Goal: Navigation & Orientation: Find specific page/section

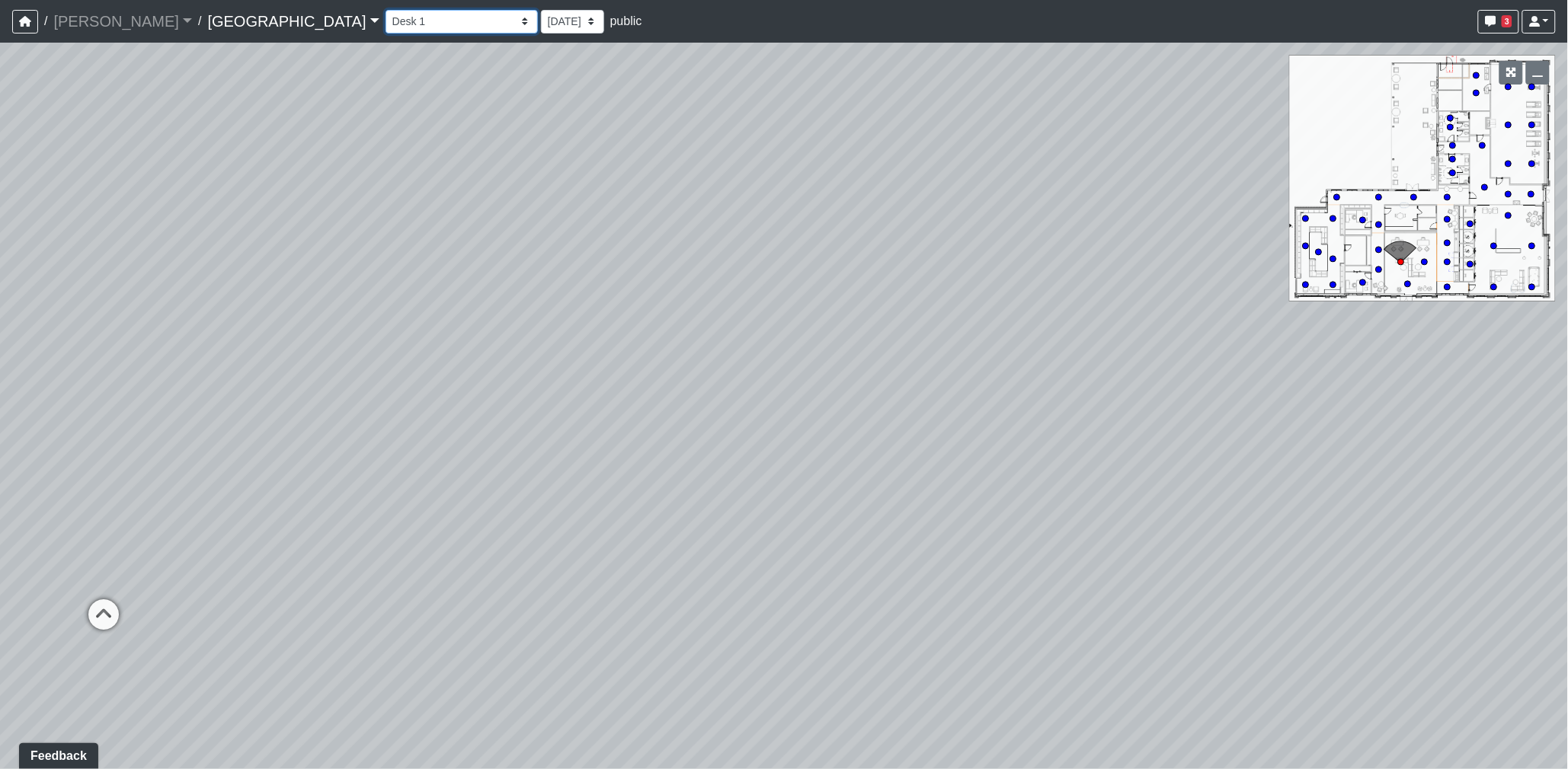
click at [385, 17] on select "Entry [GEOGRAPHIC_DATA] 3 Leasing Entry Men's Restroom 1 Men's Restroom 2 Patio…" at bounding box center [462, 21] width 153 height 24
click at [385, 10] on select "Entry [GEOGRAPHIC_DATA] 3 Leasing Entry Men's Restroom 1 Men's Restroom 2 Patio…" at bounding box center [462, 21] width 153 height 24
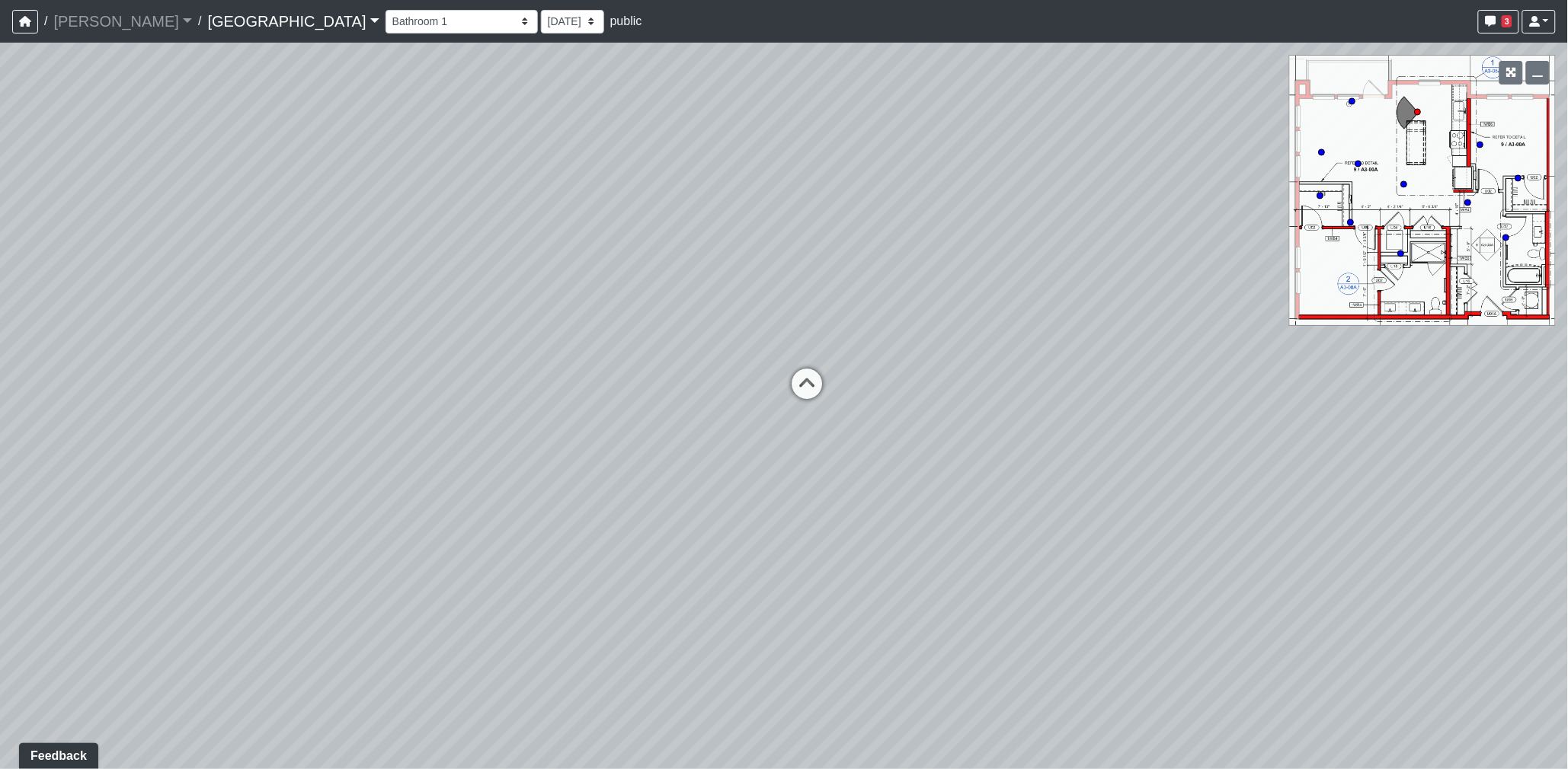
drag, startPoint x: 553, startPoint y: 375, endPoint x: 1307, endPoint y: 370, distance: 754.0
click at [1227, 374] on div "Loading... Desk 2 Loading... Desk 1 Loading... Office Entry 1 Loading... Market…" at bounding box center [784, 406] width 1568 height 726
click at [949, 343] on div "Loading... Desk 2 Loading... Desk 1 Loading... Office Entry 1 Loading... Market…" at bounding box center [784, 406] width 1568 height 726
drag, startPoint x: 725, startPoint y: 516, endPoint x: 1018, endPoint y: 436, distance: 303.7
click at [1018, 436] on div "Loading... Desk 2 Loading... Desk 1 Loading... Office Entry 1 Loading... Market…" at bounding box center [784, 406] width 1568 height 726
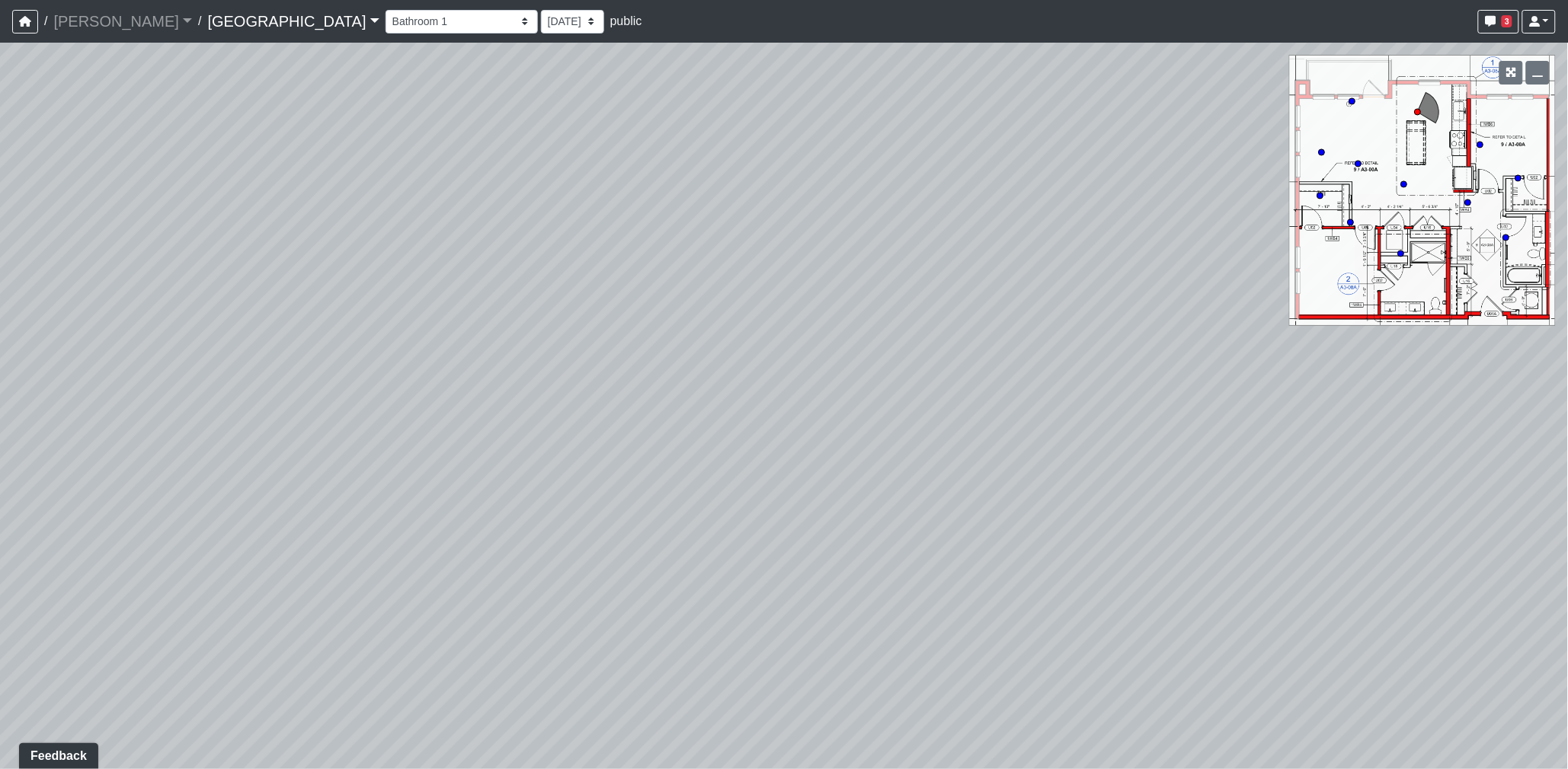
drag, startPoint x: 924, startPoint y: 434, endPoint x: 1002, endPoint y: 451, distance: 79.8
click at [1002, 451] on div "Loading... Desk 2 Loading... Desk 1 Loading... Office Entry 1 Loading... Market…" at bounding box center [784, 406] width 1568 height 726
click at [1406, 181] on icon at bounding box center [1404, 185] width 8 height 8
drag, startPoint x: 771, startPoint y: 324, endPoint x: 1263, endPoint y: 332, distance: 492.1
click at [1261, 332] on div "Loading... Desk 2 Loading... Desk 1 Loading... Office Entry 1 Loading... Market…" at bounding box center [784, 406] width 1568 height 726
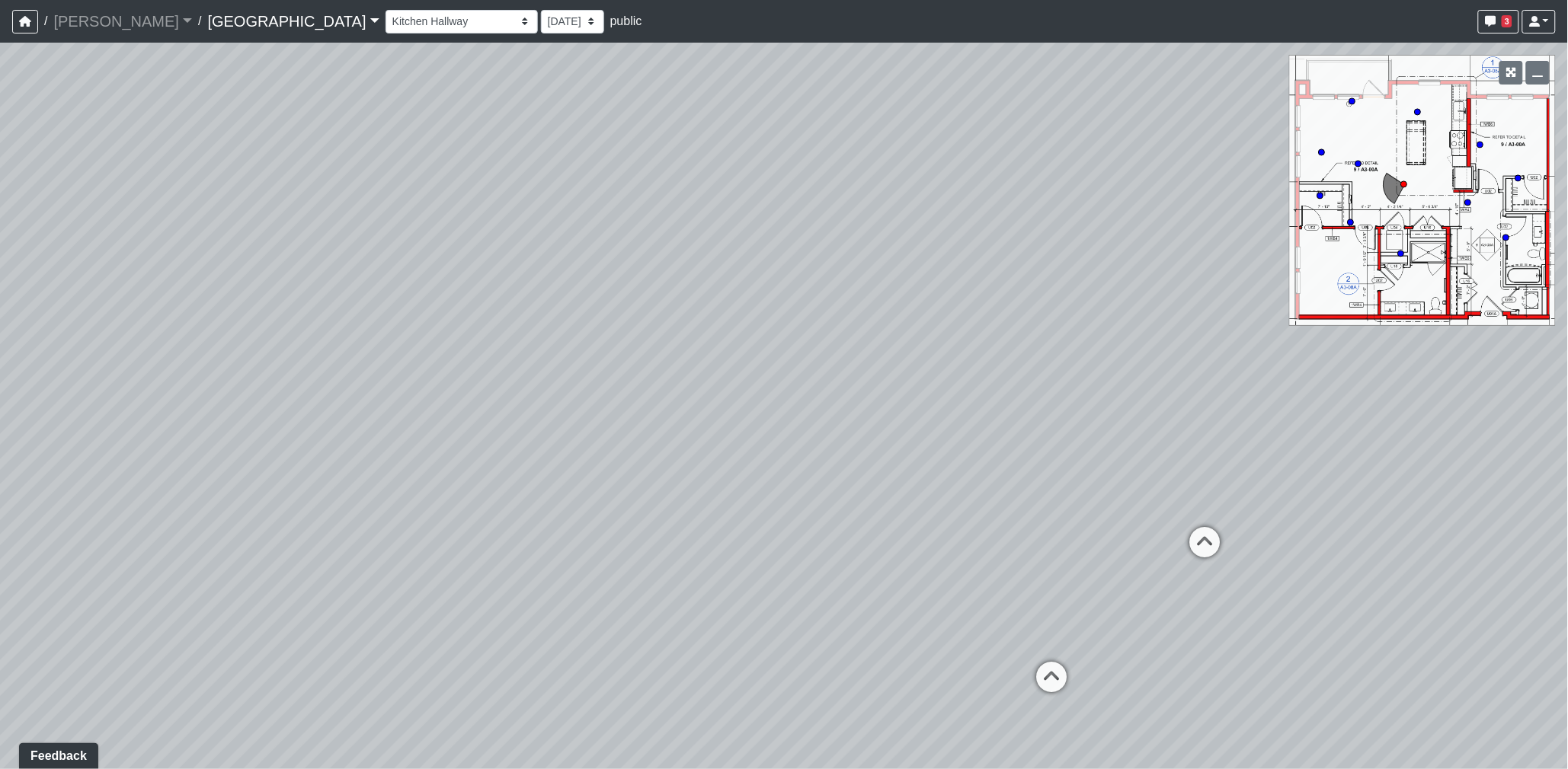
drag, startPoint x: 954, startPoint y: 336, endPoint x: 1207, endPoint y: 310, distance: 254.3
click at [1207, 310] on div "Loading... Desk 2 Loading... Desk 1 Loading... Office Entry 1 Loading... Market…" at bounding box center [784, 406] width 1568 height 726
drag, startPoint x: 1038, startPoint y: 323, endPoint x: 1186, endPoint y: 312, distance: 148.4
click at [1213, 317] on div "Loading... Desk 2 Loading... Desk 1 Loading... Office Entry 1 Loading... Market…" at bounding box center [784, 406] width 1568 height 726
drag, startPoint x: 966, startPoint y: 290, endPoint x: 1125, endPoint y: 288, distance: 159.0
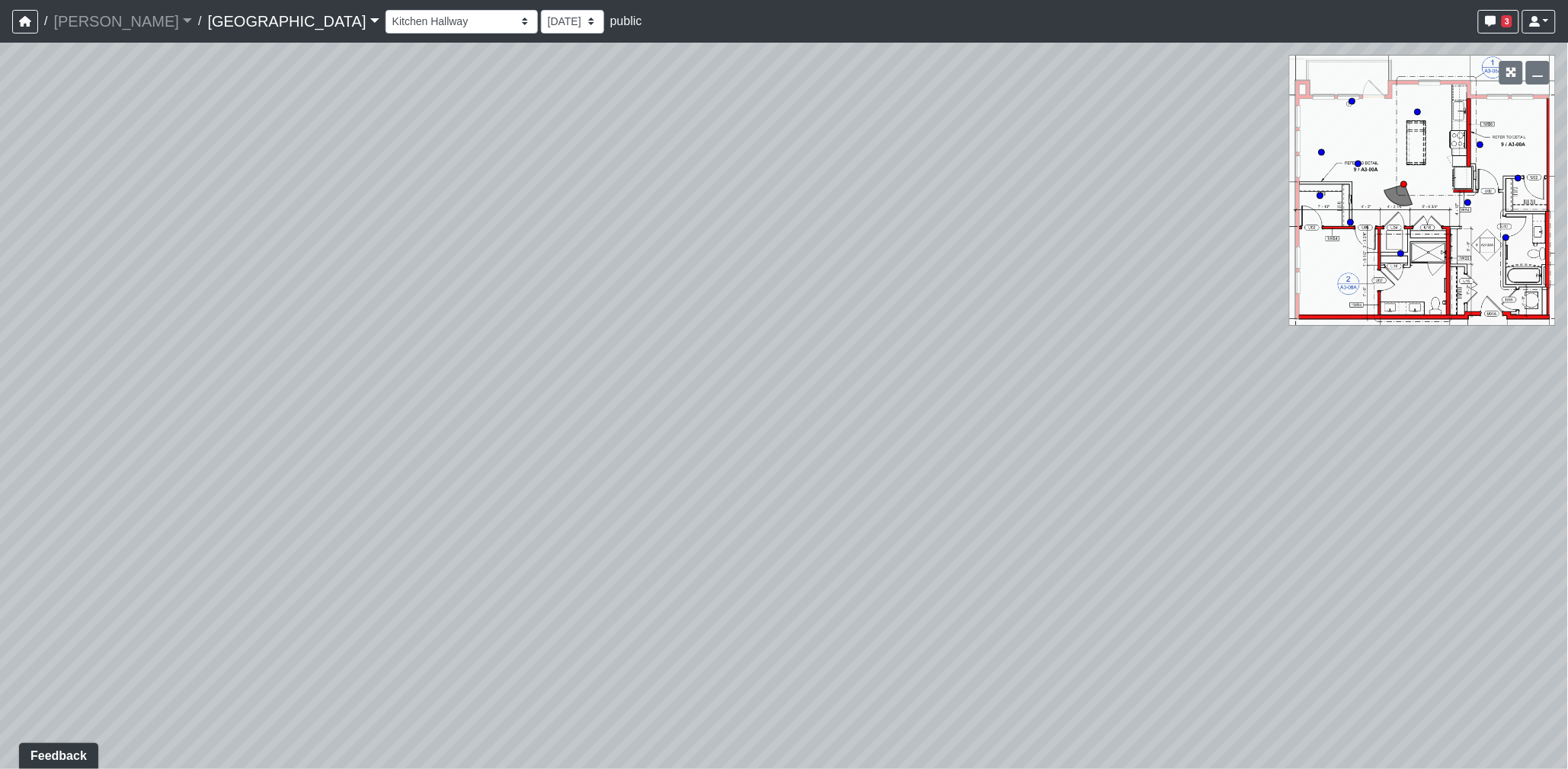
click at [1124, 288] on div "Loading... Desk 2 Loading... Desk 1 Loading... Office Entry 1 Loading... Market…" at bounding box center [784, 406] width 1568 height 726
drag, startPoint x: 830, startPoint y: 272, endPoint x: 1100, endPoint y: 272, distance: 270.0
click at [1100, 272] on div "Loading... Desk 2 Loading... Desk 1 Loading... Office Entry 1 Loading... Market…" at bounding box center [784, 406] width 1568 height 726
drag, startPoint x: 874, startPoint y: 276, endPoint x: 1069, endPoint y: 272, distance: 195.0
click at [1090, 272] on div "Loading... Desk 2 Loading... Desk 1 Loading... Office Entry 1 Loading... Market…" at bounding box center [784, 406] width 1568 height 726
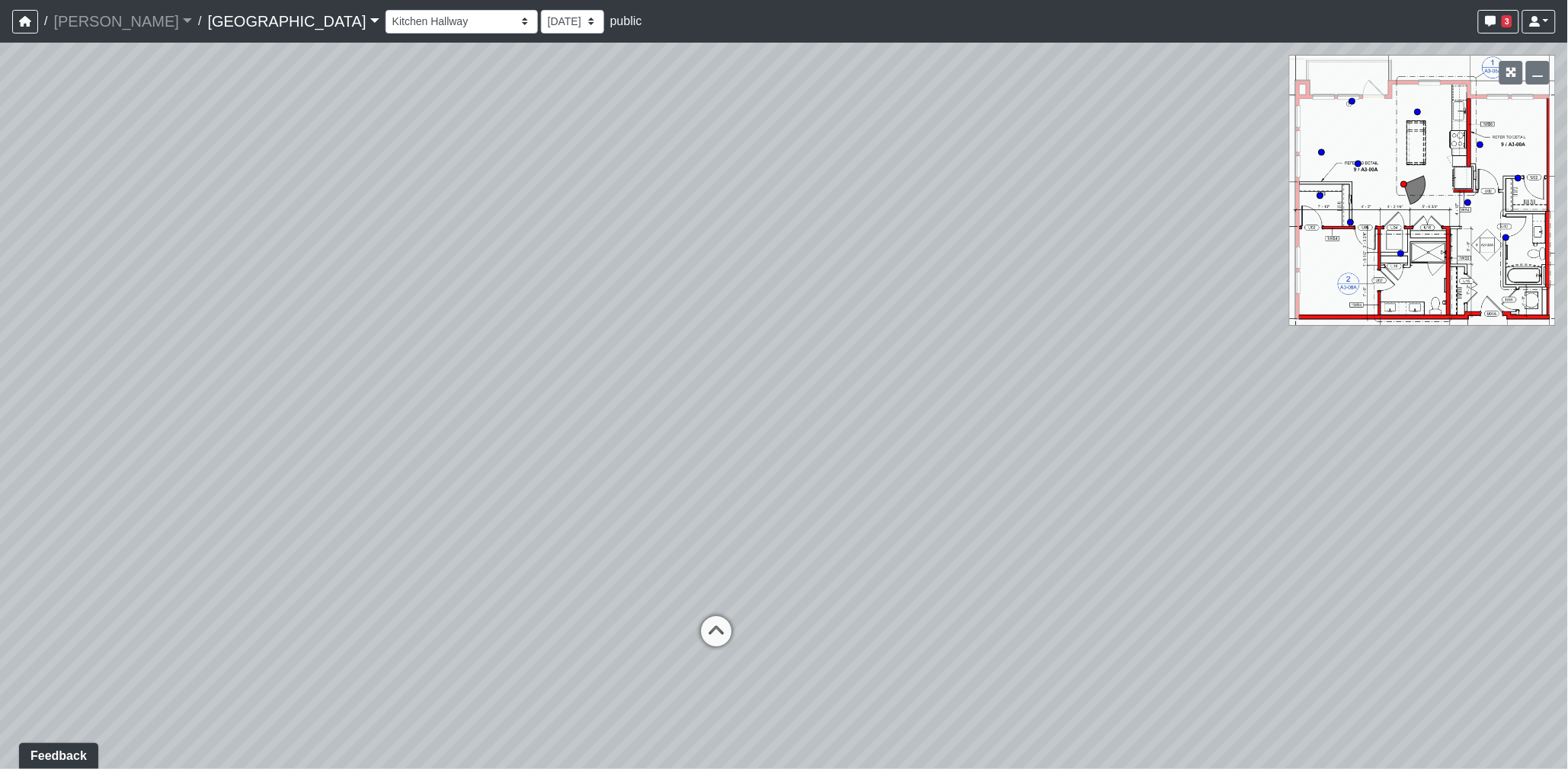
drag, startPoint x: 926, startPoint y: 264, endPoint x: 1109, endPoint y: 260, distance: 183.0
click at [1121, 259] on div "Loading... Desk 2 Loading... Desk 1 Loading... Office Entry 1 Loading... Market…" at bounding box center [784, 406] width 1568 height 726
drag, startPoint x: 874, startPoint y: 267, endPoint x: 1115, endPoint y: 240, distance: 242.5
click at [1149, 240] on div "Loading... Desk 2 Loading... Desk 1 Loading... Office Entry 1 Loading... Market…" at bounding box center [784, 406] width 1568 height 726
drag, startPoint x: 1105, startPoint y: 260, endPoint x: 1162, endPoint y: 274, distance: 58.7
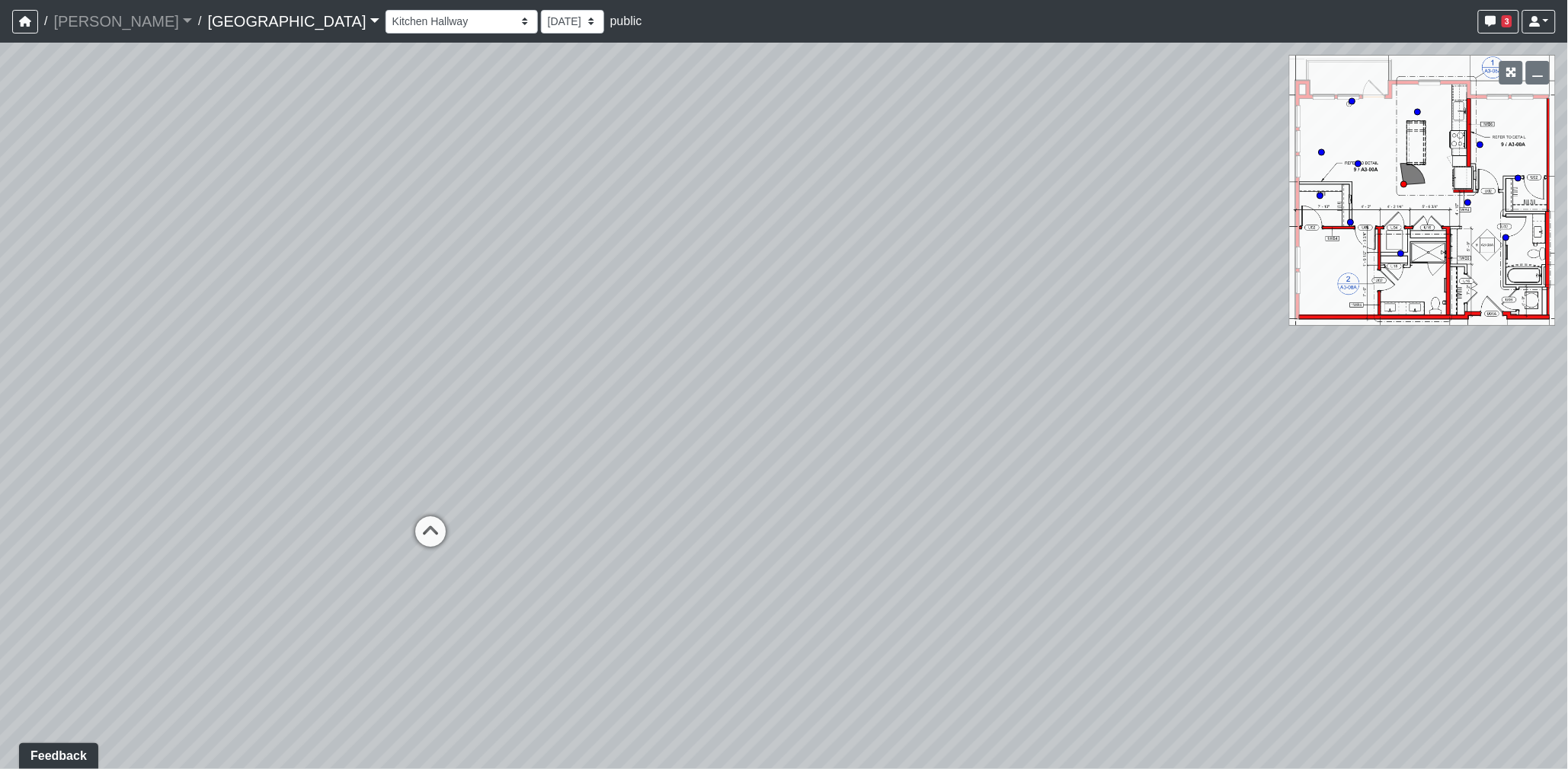
click at [1156, 272] on div "Loading... Desk 2 Loading... Desk 1 Loading... Office Entry 1 Loading... Market…" at bounding box center [784, 406] width 1568 height 726
click at [1030, 266] on div "Loading... Desk 2 Loading... Desk 1 Loading... Office Entry 1 Loading... Market…" at bounding box center [784, 406] width 1568 height 726
click at [583, 466] on icon at bounding box center [590, 470] width 46 height 46
drag, startPoint x: 584, startPoint y: 410, endPoint x: 557, endPoint y: 409, distance: 27.0
click at [566, 409] on div "Loading... Desk 2 Loading... Desk 1 Loading... Office Entry 1 Loading... Market…" at bounding box center [784, 406] width 1568 height 726
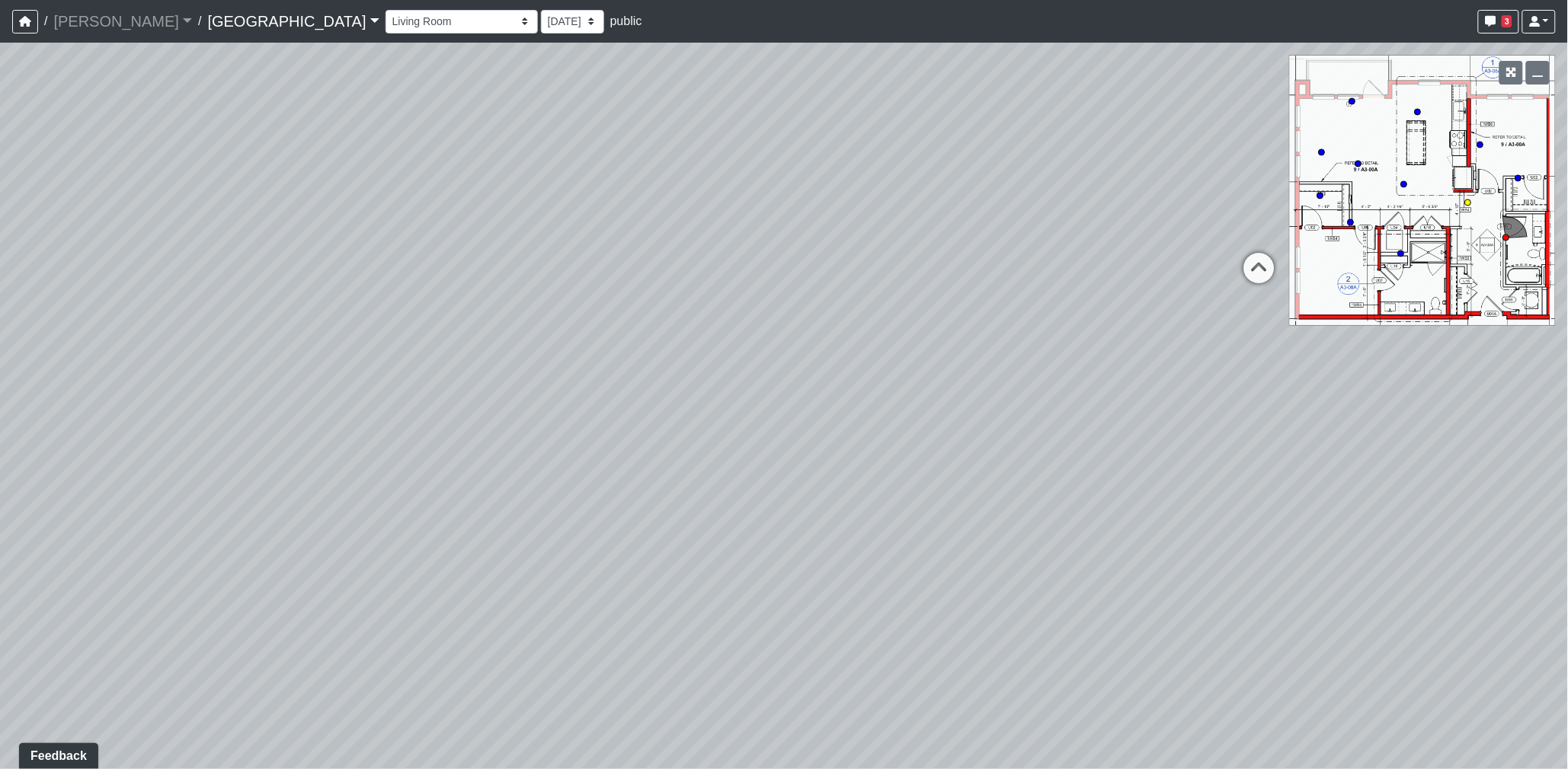
click at [1468, 200] on circle at bounding box center [1468, 203] width 6 height 6
select select "jb5DVLfaGXL8MniArU1ihP"
drag, startPoint x: 1045, startPoint y: 384, endPoint x: 1302, endPoint y: 368, distance: 257.5
click at [1296, 369] on div "Loading... Desk 2 Loading... Desk 1 Loading... Office Entry 1 Loading... Market…" at bounding box center [784, 406] width 1568 height 726
drag, startPoint x: 788, startPoint y: 314, endPoint x: 1052, endPoint y: 294, distance: 264.8
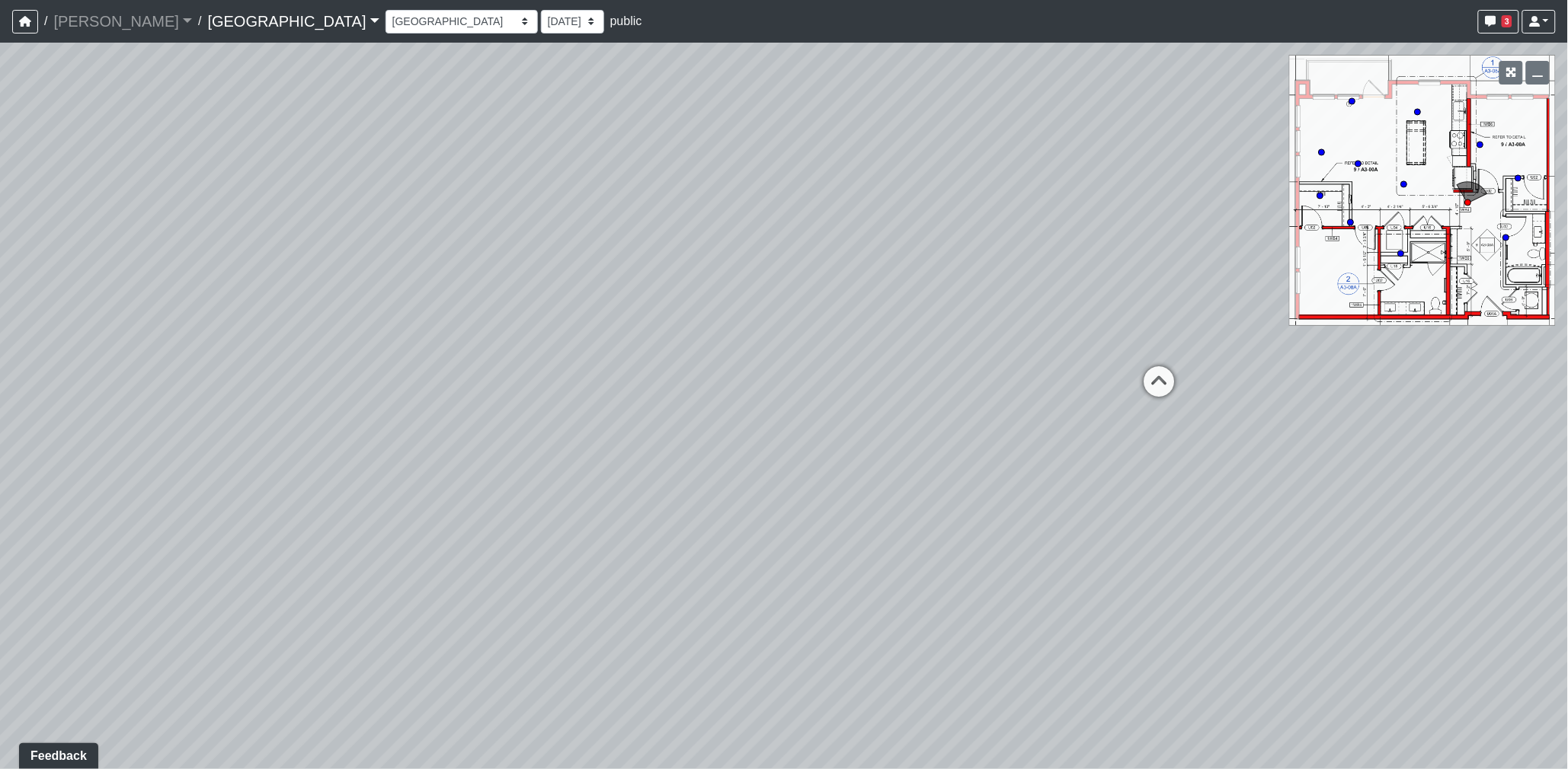
click at [1057, 301] on div "Loading... Desk 2 Loading... Desk 1 Loading... Office Entry 1 Loading... Market…" at bounding box center [784, 406] width 1568 height 726
drag, startPoint x: 848, startPoint y: 289, endPoint x: 935, endPoint y: 265, distance: 90.2
click at [1113, 291] on div "Loading... Desk 2 Loading... Desk 1 Loading... Office Entry 1 Loading... Market…" at bounding box center [784, 406] width 1568 height 726
drag, startPoint x: 880, startPoint y: 261, endPoint x: 792, endPoint y: 251, distance: 88.6
click at [900, 259] on div "Loading... Desk 2 Loading... Desk 1 Loading... Office Entry 1 Loading... Market…" at bounding box center [784, 406] width 1568 height 726
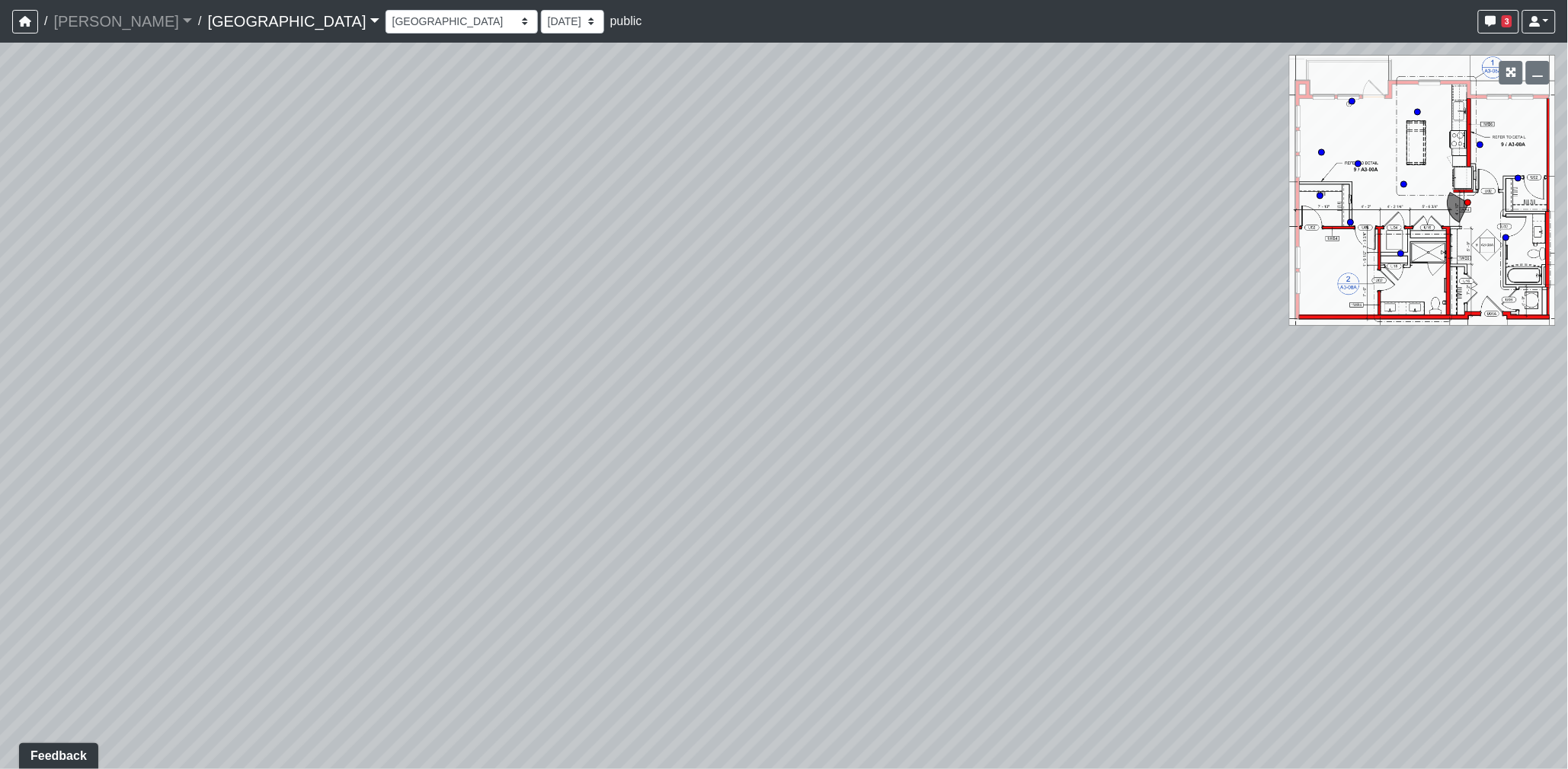
drag, startPoint x: 789, startPoint y: 249, endPoint x: 1079, endPoint y: 253, distance: 290.0
click at [1079, 253] on div "Loading... Desk 2 Loading... Desk 1 Loading... Office Entry 1 Loading... Market…" at bounding box center [784, 406] width 1568 height 726
